Goal: Information Seeking & Learning: Find specific fact

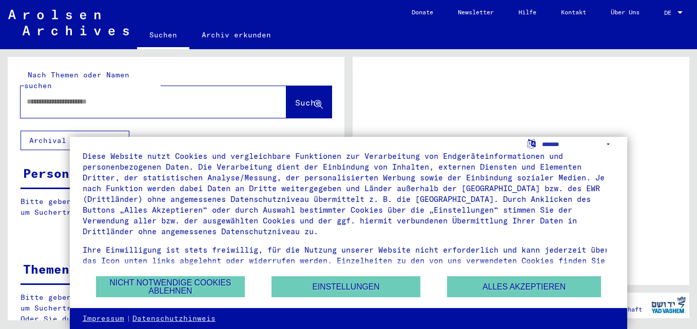
scroll to position [36, 0]
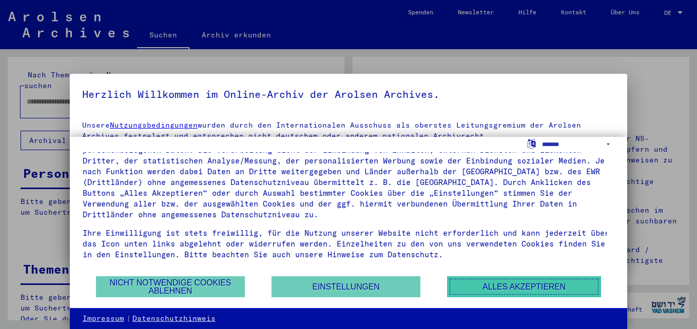
click at [495, 287] on button "Alles akzeptieren" at bounding box center [524, 287] width 154 height 21
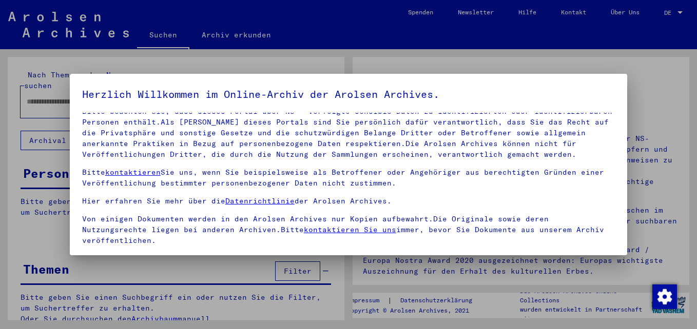
scroll to position [84, 0]
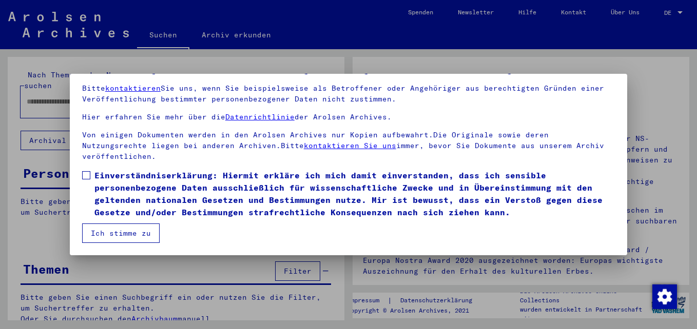
click at [132, 232] on button "Ich stimme zu" at bounding box center [120, 234] width 77 height 20
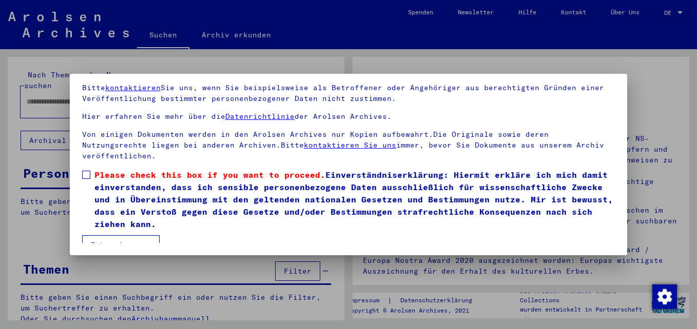
click at [86, 169] on label "Please check this box if you want to proceed. Einverständniserklärung: Hiermit …" at bounding box center [348, 200] width 533 height 62
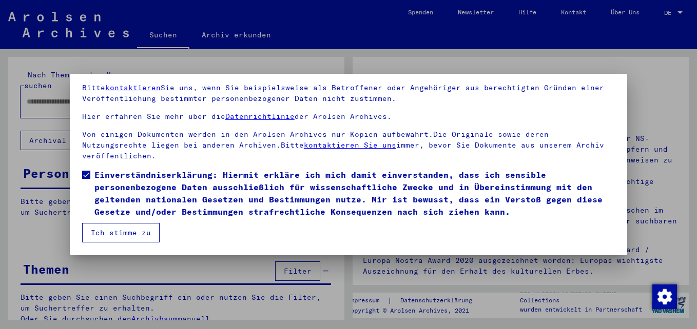
click at [131, 234] on button "Ich stimme zu" at bounding box center [120, 233] width 77 height 20
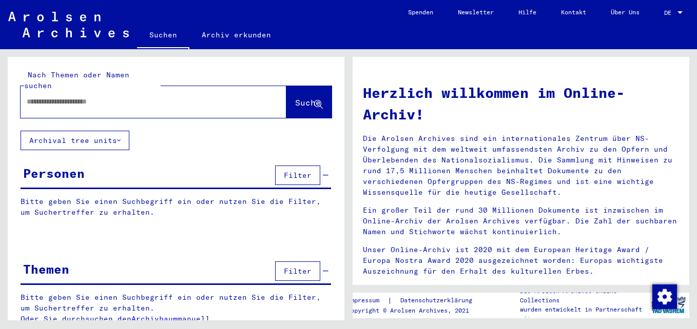
click at [57, 96] on input "text" at bounding box center [141, 101] width 229 height 11
type input "**********"
click at [295, 98] on span "Suche" at bounding box center [308, 103] width 26 height 10
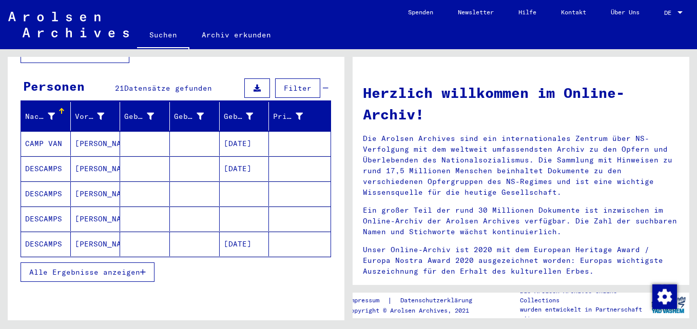
scroll to position [103, 0]
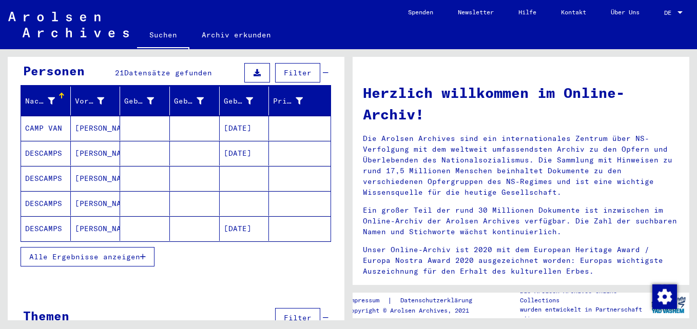
click at [84, 141] on mat-cell "[PERSON_NAME]" at bounding box center [96, 153] width 50 height 25
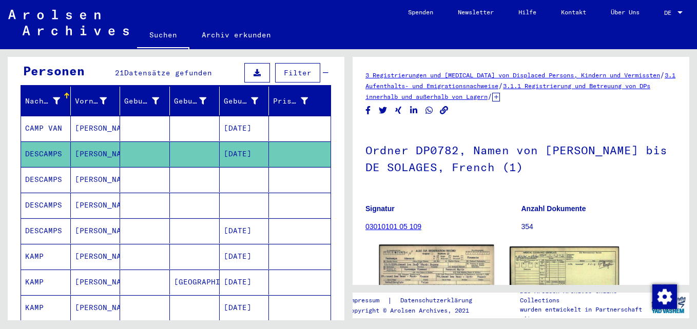
click at [455, 269] on img at bounding box center [436, 281] width 115 height 72
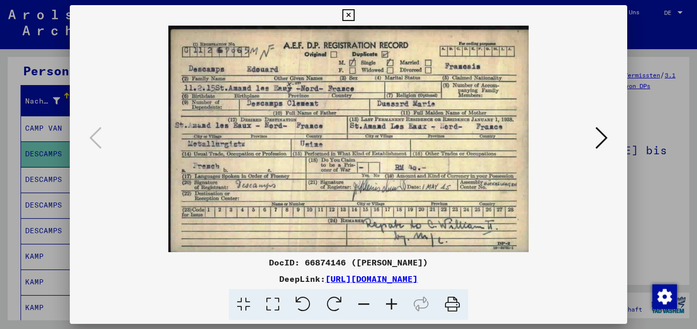
click at [394, 304] on icon at bounding box center [392, 304] width 28 height 31
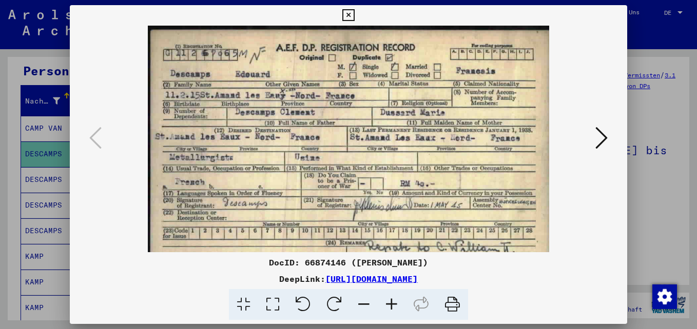
click at [394, 304] on icon at bounding box center [392, 304] width 28 height 31
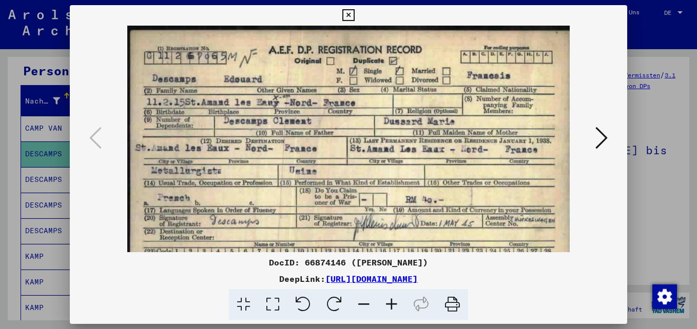
click at [394, 304] on icon at bounding box center [392, 304] width 28 height 31
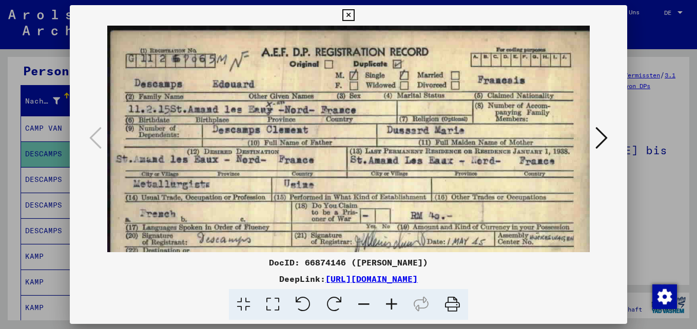
click at [394, 304] on icon at bounding box center [392, 304] width 28 height 31
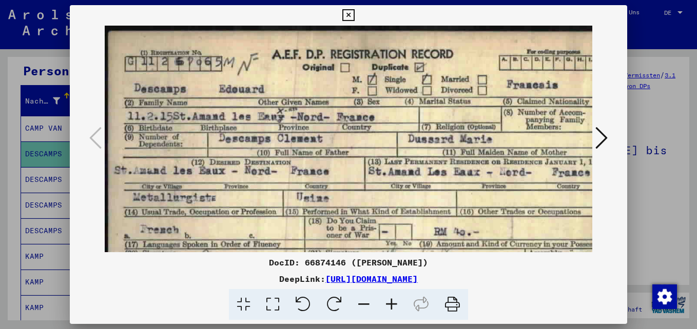
click at [394, 304] on icon at bounding box center [392, 304] width 28 height 31
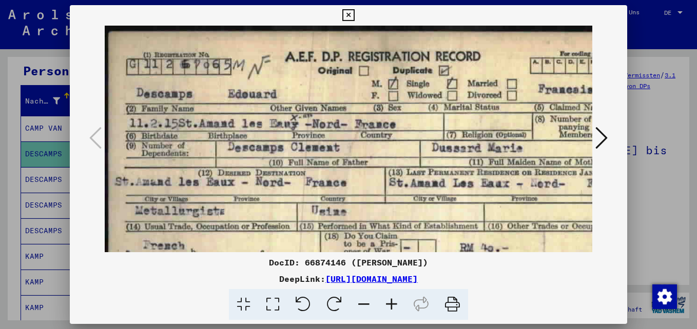
click at [394, 304] on icon at bounding box center [392, 304] width 28 height 31
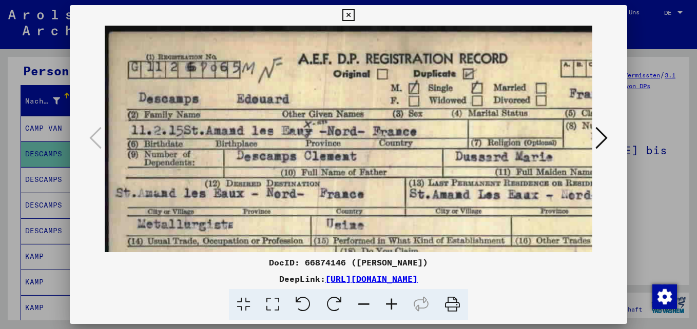
click at [394, 304] on icon at bounding box center [392, 304] width 28 height 31
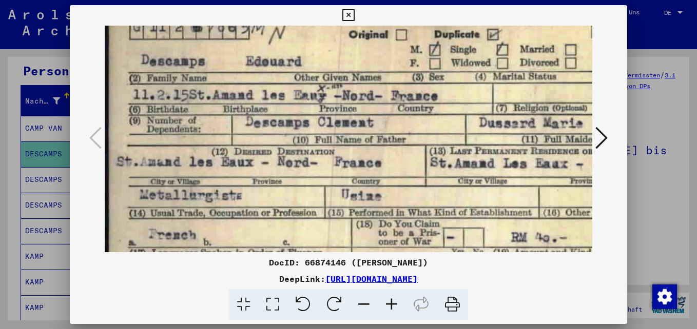
drag, startPoint x: 360, startPoint y: 214, endPoint x: 378, endPoint y: 171, distance: 46.2
click at [378, 171] on img at bounding box center [428, 186] width 646 height 406
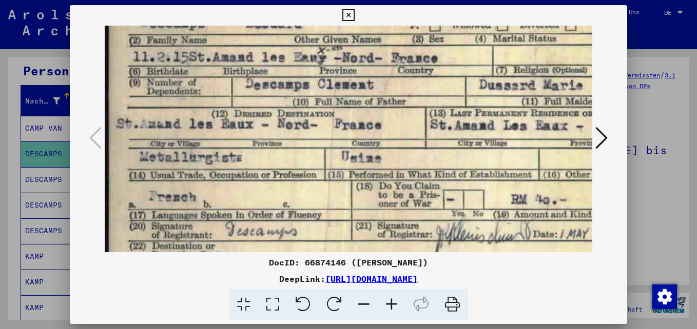
scroll to position [81, 0]
drag, startPoint x: 380, startPoint y: 190, endPoint x: 385, endPoint y: 170, distance: 21.3
click at [385, 170] on img at bounding box center [428, 148] width 646 height 406
click at [51, 195] on div at bounding box center [348, 164] width 697 height 329
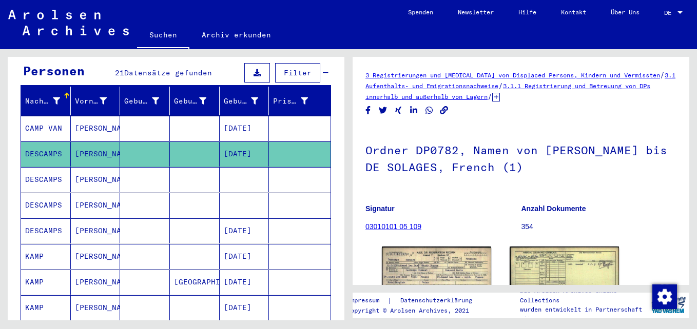
click at [51, 195] on mat-cell "DESCAMPS" at bounding box center [46, 205] width 50 height 25
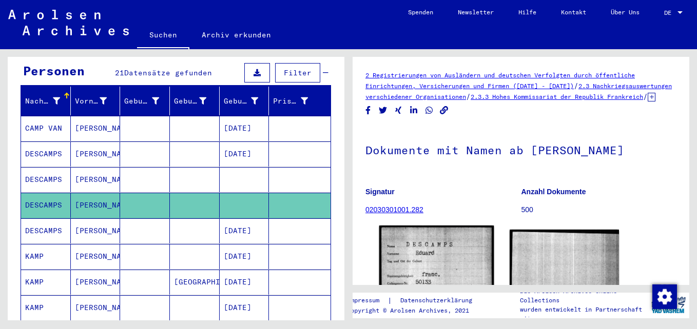
click at [427, 261] on img at bounding box center [436, 305] width 115 height 158
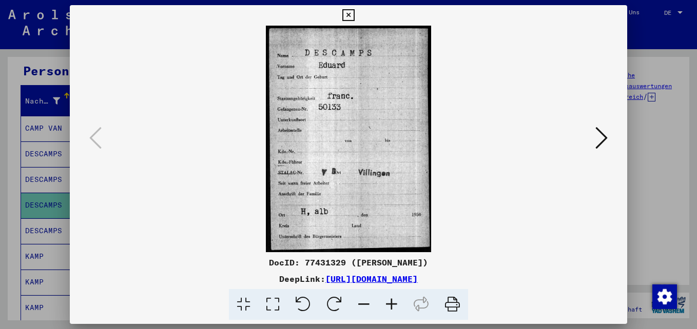
click at [42, 218] on div at bounding box center [348, 164] width 697 height 329
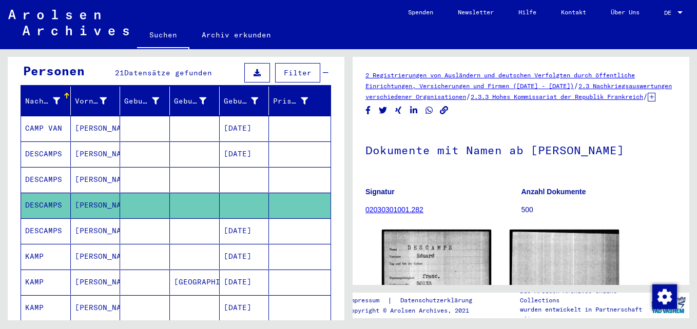
click at [51, 219] on mat-cell "DESCAMPS" at bounding box center [46, 231] width 50 height 25
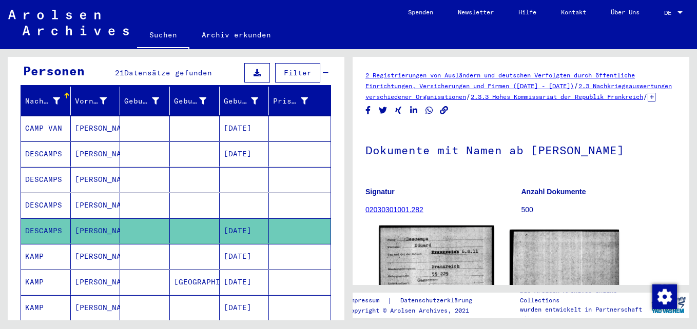
click at [439, 256] on img at bounding box center [436, 300] width 115 height 149
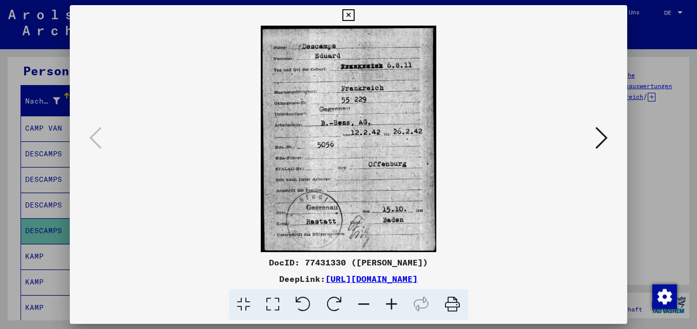
click at [396, 310] on icon at bounding box center [392, 304] width 28 height 31
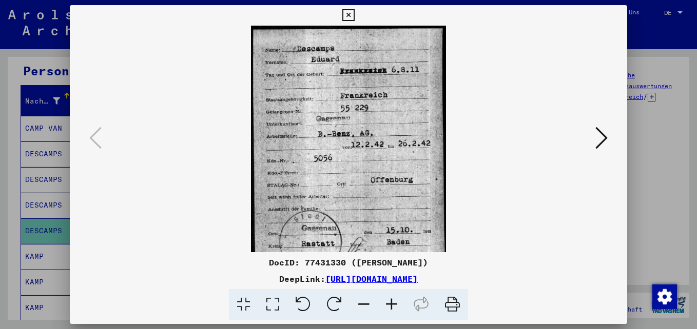
click at [396, 310] on icon at bounding box center [392, 304] width 28 height 31
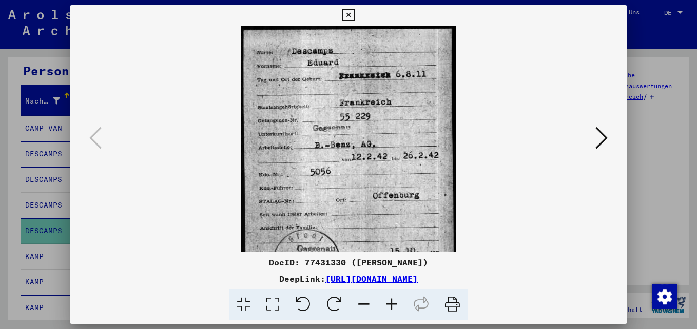
click at [396, 310] on icon at bounding box center [392, 304] width 28 height 31
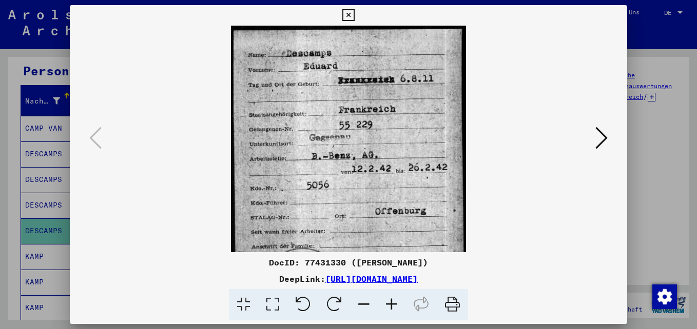
click at [396, 310] on icon at bounding box center [392, 304] width 28 height 31
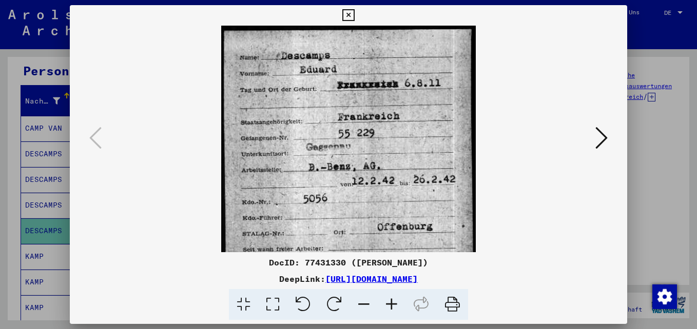
click at [396, 310] on icon at bounding box center [392, 304] width 28 height 31
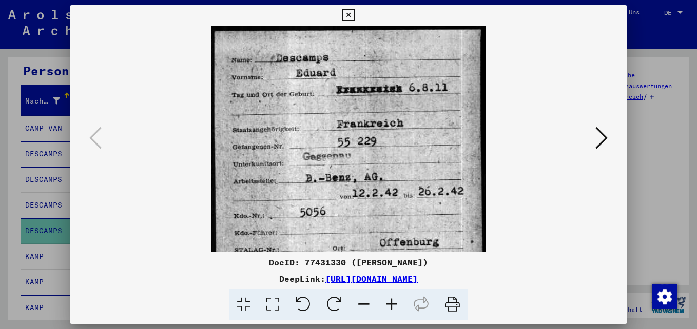
click at [396, 310] on icon at bounding box center [392, 304] width 28 height 31
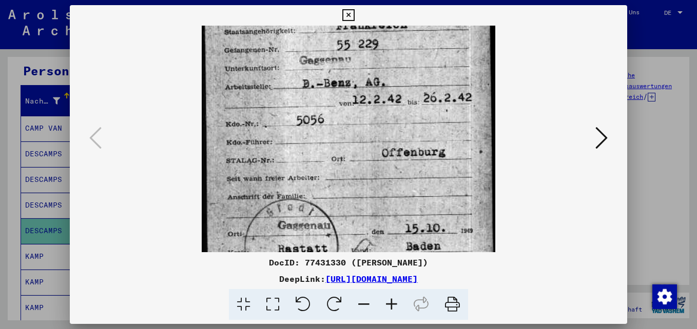
drag, startPoint x: 396, startPoint y: 167, endPoint x: 421, endPoint y: 64, distance: 106.7
click at [421, 64] on img at bounding box center [349, 110] width 294 height 381
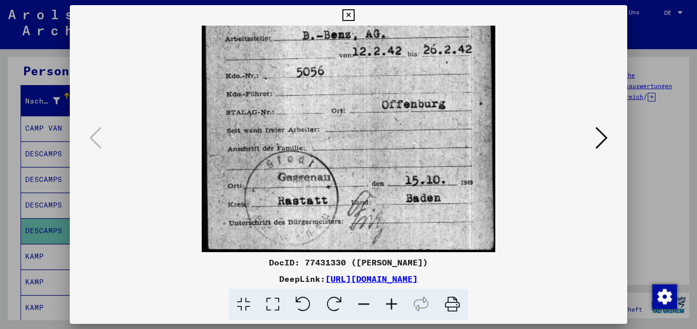
drag, startPoint x: 404, startPoint y: 180, endPoint x: 410, endPoint y: 72, distance: 107.9
click at [409, 72] on img at bounding box center [349, 62] width 294 height 381
